Goal: Task Accomplishment & Management: Use online tool/utility

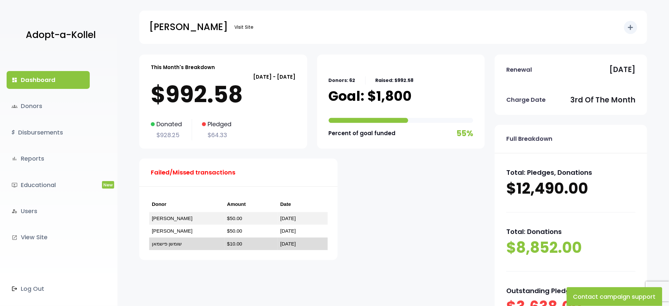
click at [167, 243] on link "שומשן פישמאן" at bounding box center [167, 244] width 30 height 6
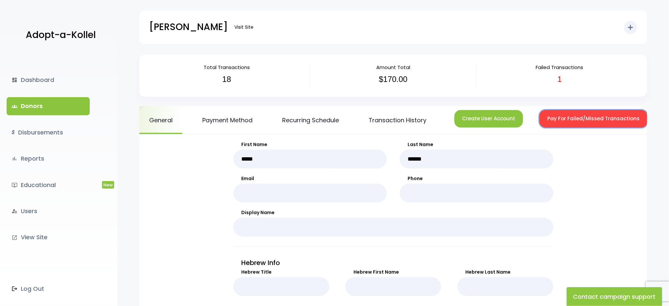
click at [566, 115] on button "Pay For Failed/Missed Transactions" at bounding box center [594, 119] width 108 height 18
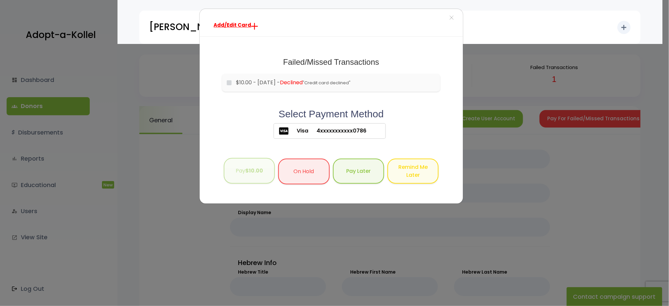
click at [243, 163] on button "Pay $10.00" at bounding box center [249, 171] width 51 height 26
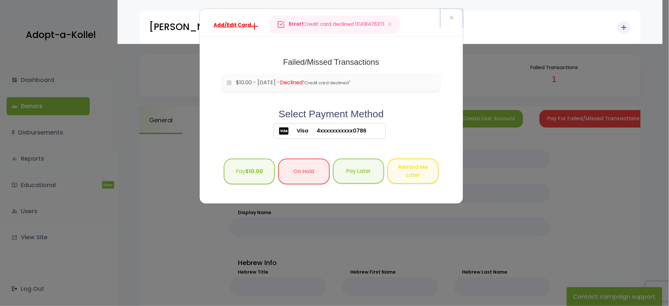
click at [448, 17] on button "×" at bounding box center [451, 18] width 22 height 18
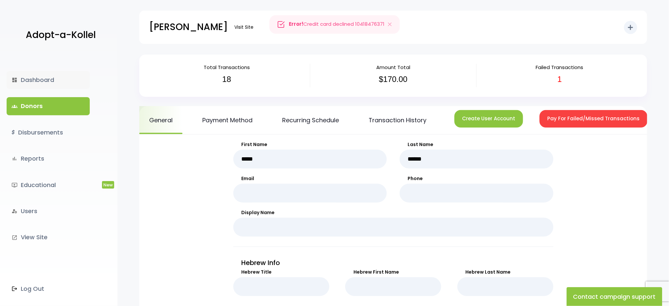
click at [29, 82] on link "dashboard Dashboard" at bounding box center [48, 80] width 83 height 18
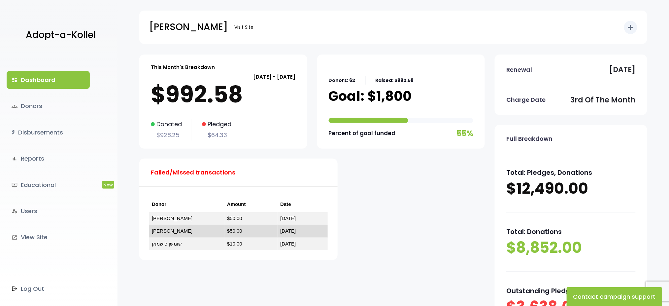
click at [157, 231] on link "[PERSON_NAME]" at bounding box center [172, 231] width 41 height 6
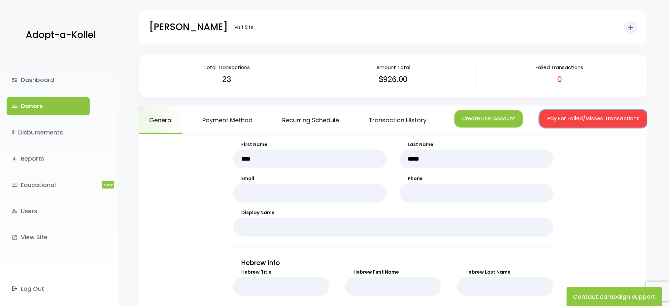
click at [560, 111] on button "Pay For Failed/Missed Transactions" at bounding box center [594, 119] width 108 height 18
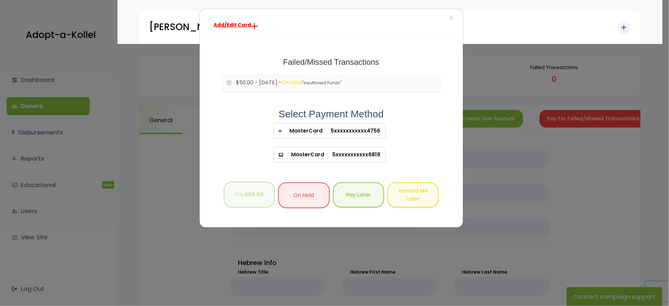
click at [249, 196] on b "$50.00" at bounding box center [254, 195] width 19 height 8
click at [452, 16] on span "×" at bounding box center [451, 18] width 5 height 14
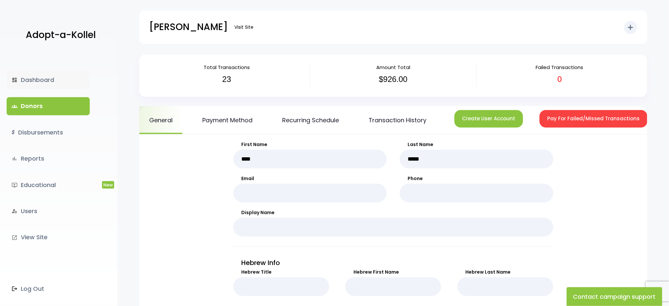
click at [37, 82] on link "dashboard Dashboard" at bounding box center [48, 80] width 83 height 18
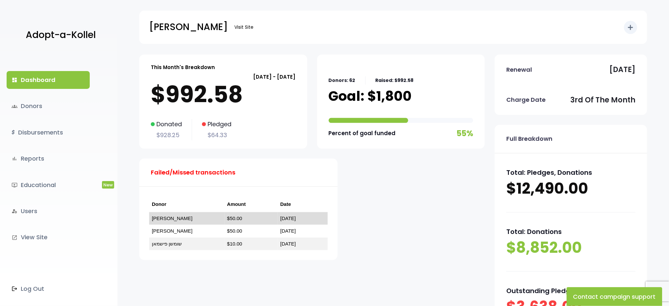
click at [178, 217] on link "[PERSON_NAME]" at bounding box center [172, 218] width 41 height 6
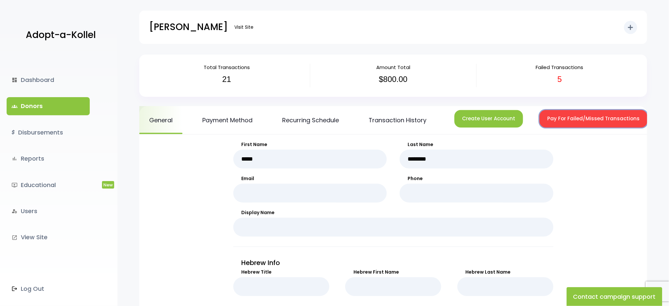
click at [615, 118] on button "Pay For Failed/Missed Transactions" at bounding box center [594, 119] width 108 height 18
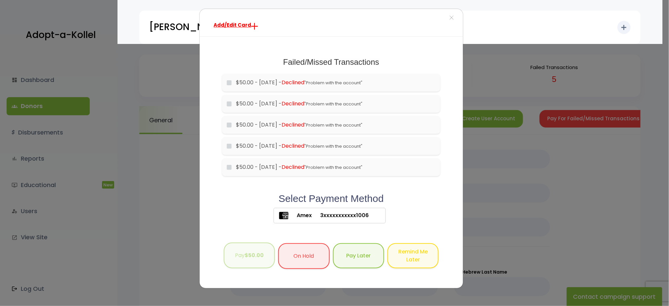
click at [246, 259] on button "Pay $50.00" at bounding box center [249, 255] width 51 height 26
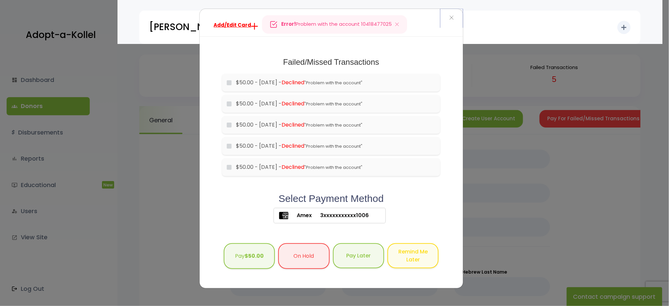
click at [448, 18] on button "×" at bounding box center [451, 18] width 22 height 18
